Goal: Transaction & Acquisition: Book appointment/travel/reservation

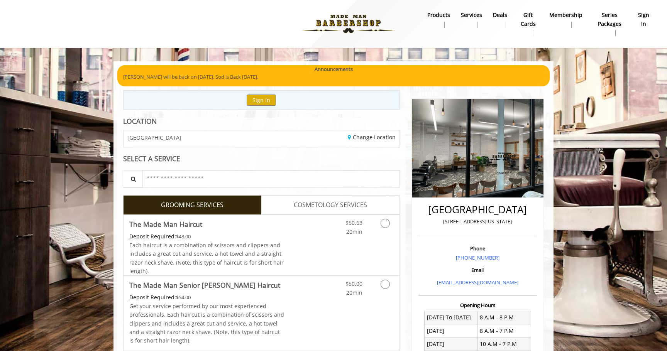
click at [237, 160] on div "SELECT A SERVICE" at bounding box center [261, 158] width 277 height 7
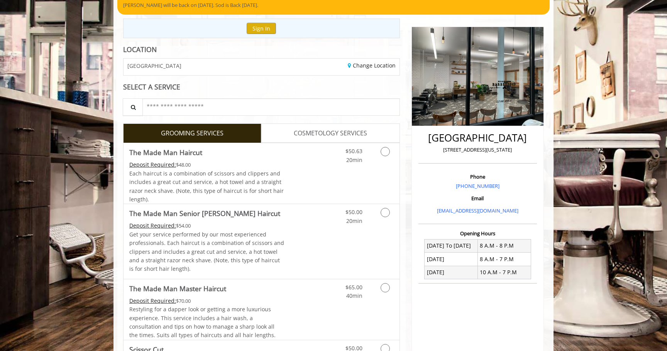
scroll to position [106, 0]
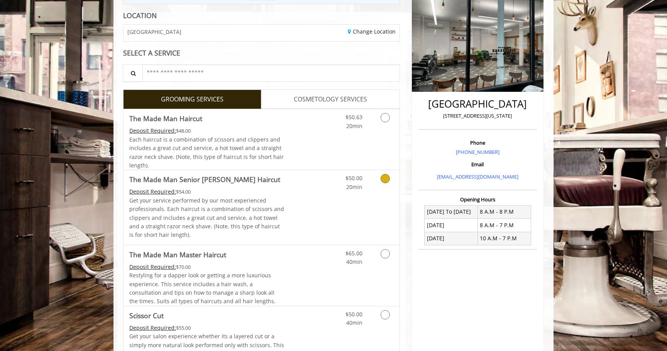
click at [268, 191] on div "Deposit Required: $54.00" at bounding box center [206, 192] width 155 height 8
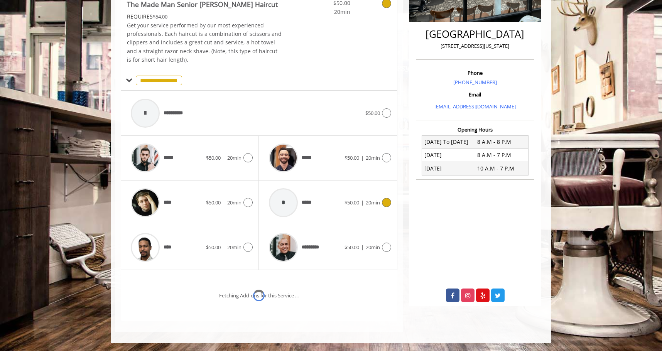
scroll to position [208, 0]
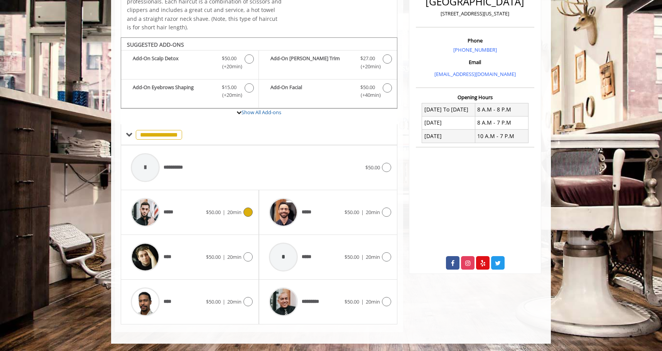
click at [243, 213] on div at bounding box center [247, 212] width 11 height 9
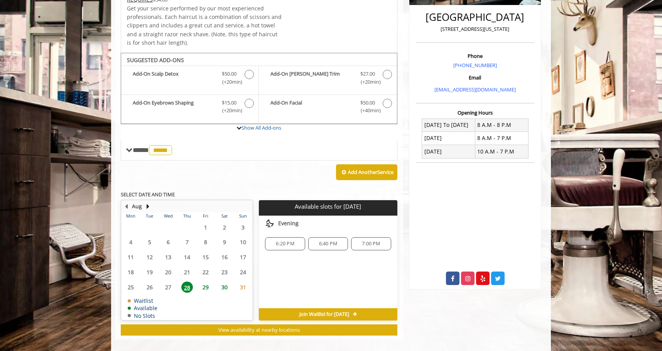
scroll to position [200, 0]
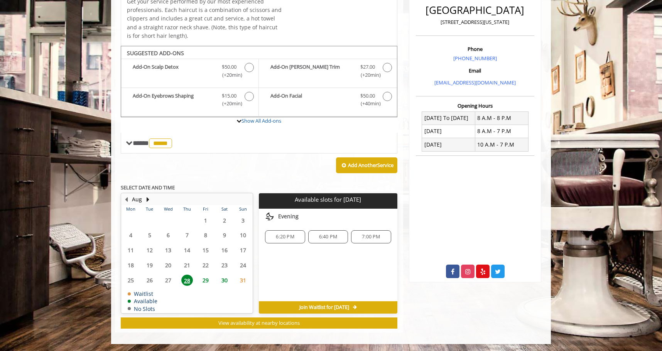
click at [206, 277] on span "29" at bounding box center [206, 280] width 12 height 11
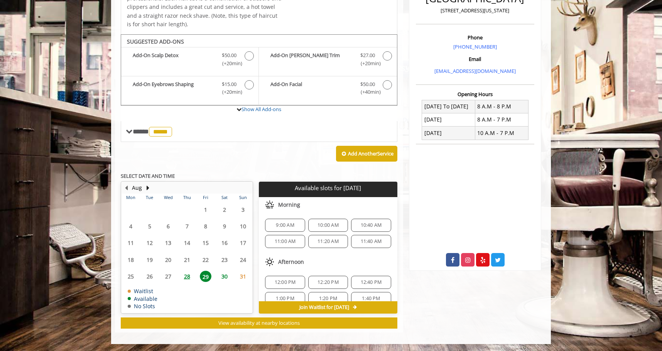
click at [187, 277] on span "28" at bounding box center [187, 276] width 12 height 11
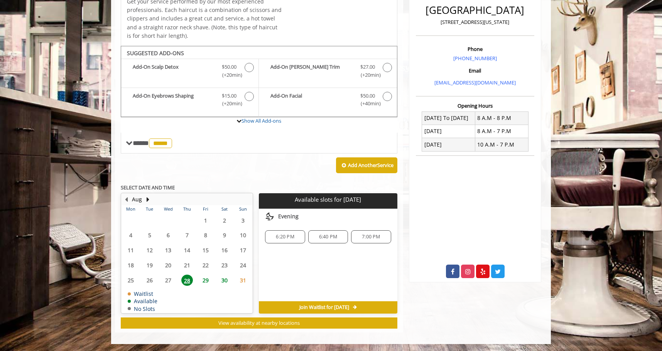
click at [291, 237] on span "6:20 PM" at bounding box center [285, 237] width 18 height 6
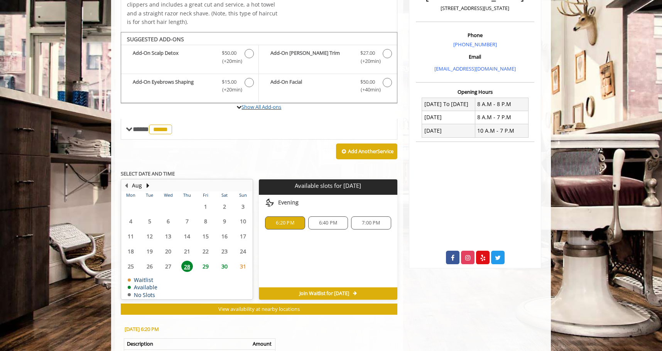
scroll to position [257, 0]
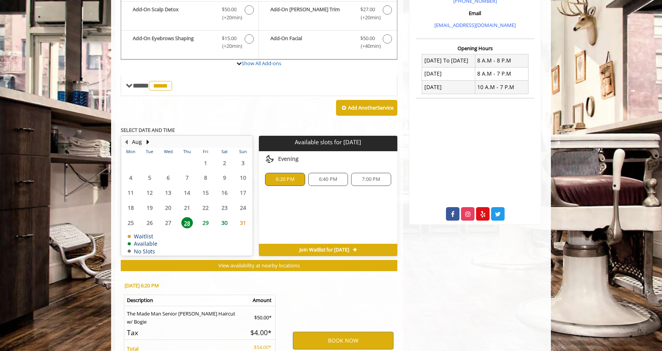
click at [331, 248] on span "Join Waitlist for [DATE]" at bounding box center [325, 250] width 50 height 6
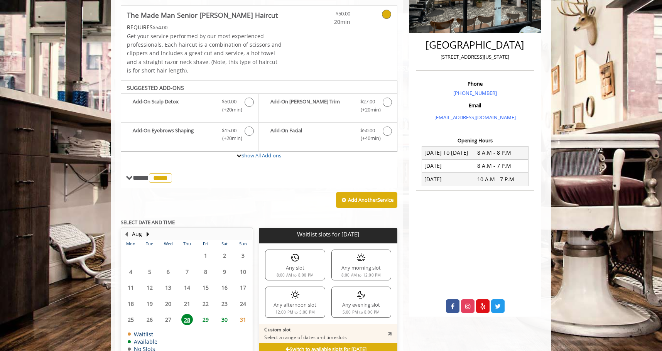
scroll to position [207, 0]
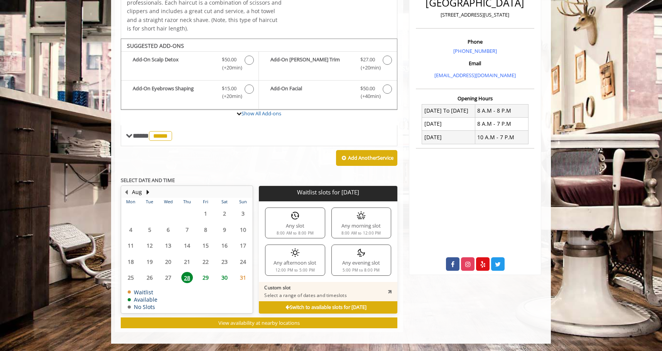
click at [312, 306] on b "Switch to available slots for [DATE]" at bounding box center [326, 307] width 81 height 7
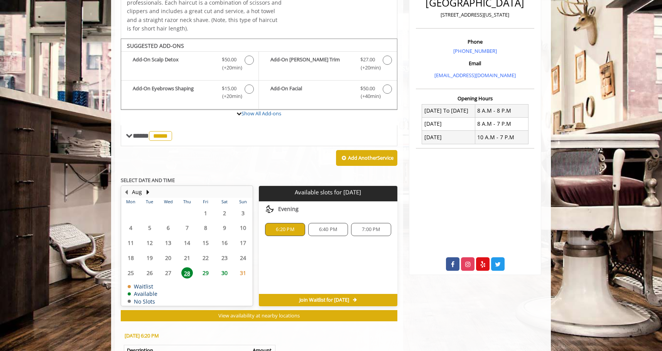
click at [286, 229] on span "6:20 PM" at bounding box center [285, 230] width 18 height 6
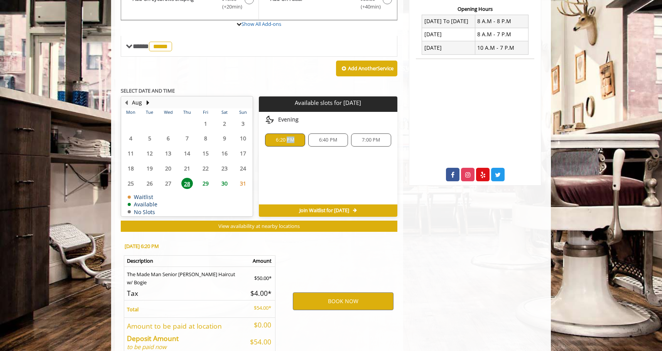
scroll to position [303, 0]
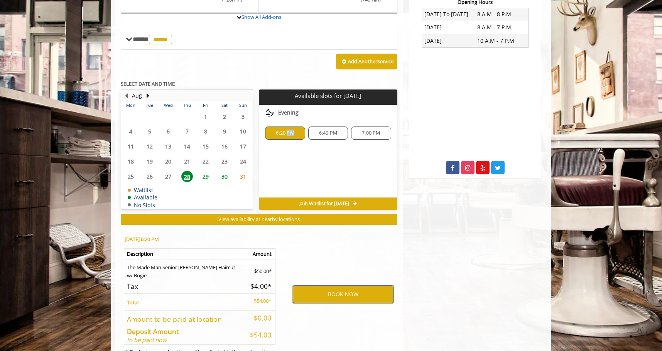
click at [335, 299] on button "BOOK NOW" at bounding box center [343, 295] width 101 height 18
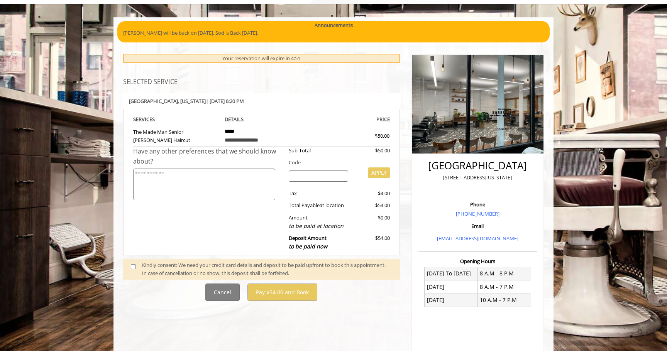
scroll to position [37, 0]
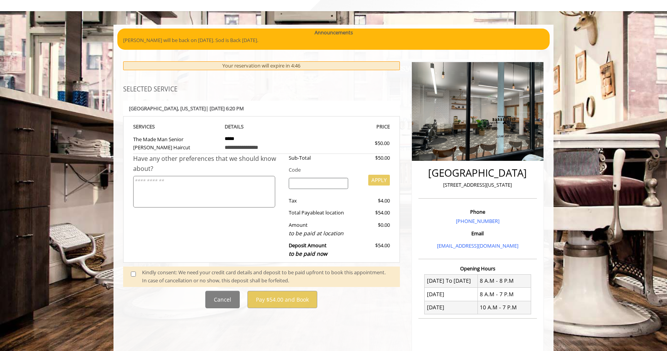
click at [207, 223] on div "Have any other preferences that we should know about?" at bounding box center [208, 208] width 150 height 108
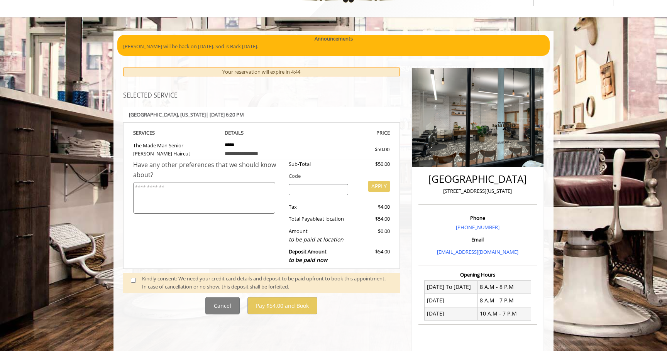
scroll to position [33, 0]
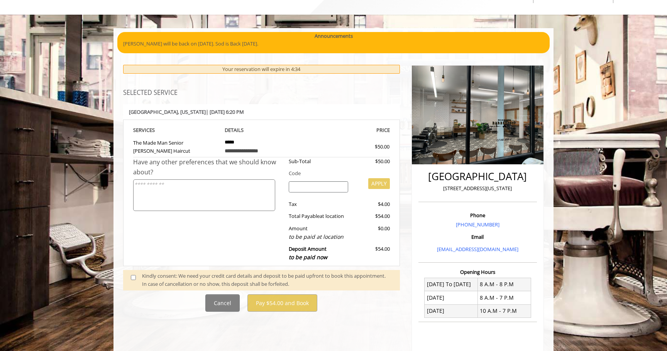
click at [320, 188] on input "search" at bounding box center [319, 187] width 60 height 12
type input "*******"
click at [372, 185] on button "APPLY" at bounding box center [379, 183] width 22 height 11
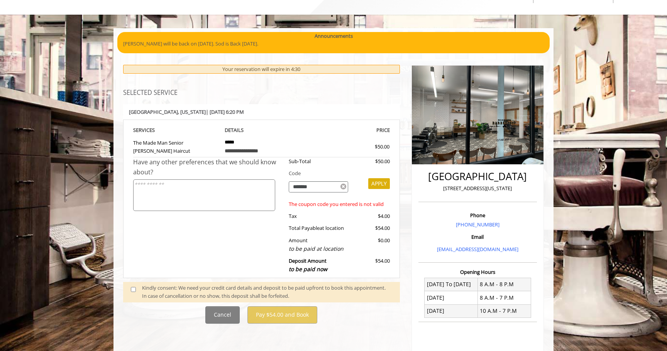
click at [323, 189] on input "*******" at bounding box center [319, 187] width 60 height 12
type input "*******"
click at [377, 185] on button "APPLY" at bounding box center [379, 183] width 22 height 11
click at [377, 306] on div "Cancel Pay $54.00 and Book" at bounding box center [261, 314] width 288 height 17
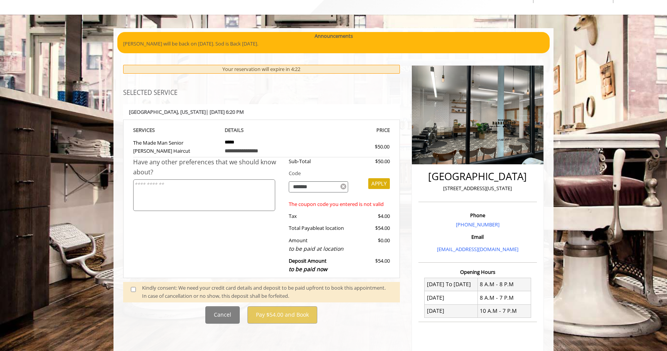
click at [342, 186] on icon at bounding box center [343, 186] width 6 height 7
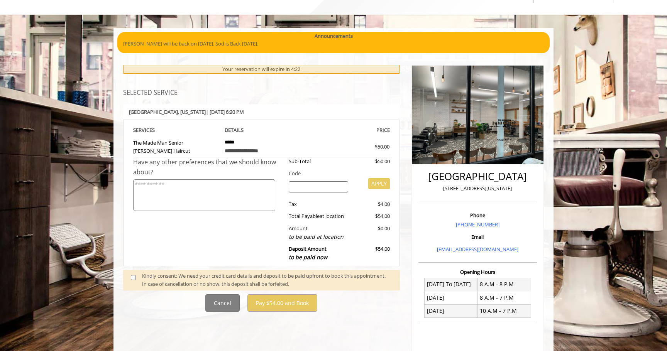
click at [336, 198] on div "Sub-Total $50.00 Code APPLY Tax $4.00 Total Payable at location $54.00 Amount t…" at bounding box center [336, 211] width 107 height 108
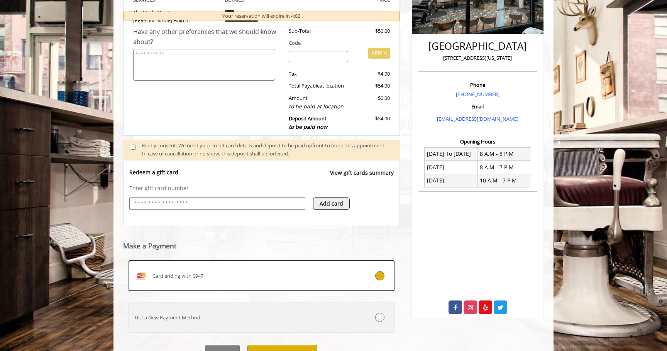
scroll to position [202, 0]
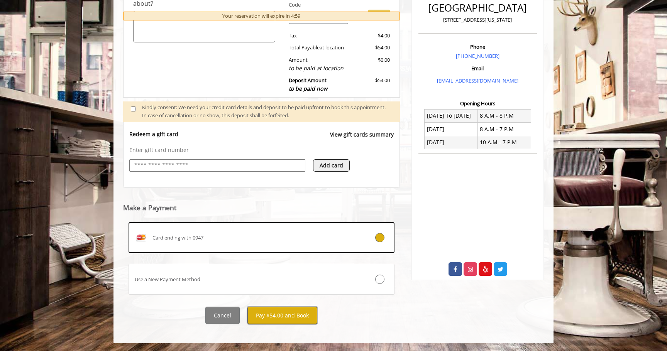
click at [279, 314] on button "Pay $54.00 and Book" at bounding box center [282, 315] width 70 height 17
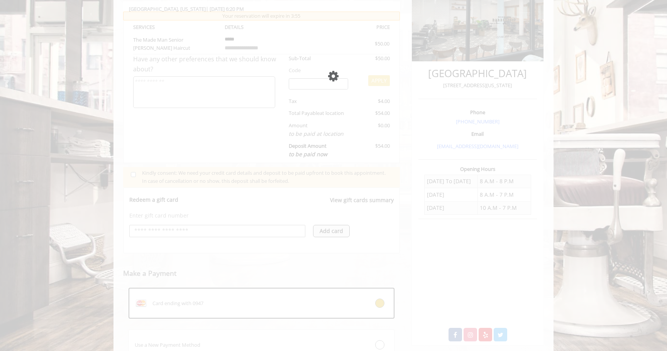
scroll to position [139, 0]
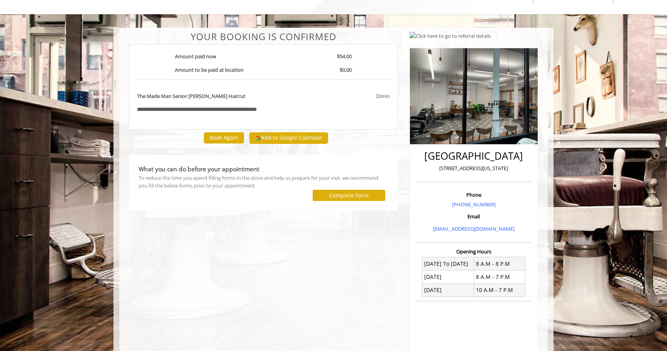
scroll to position [13, 0]
